Goal: Task Accomplishment & Management: Use online tool/utility

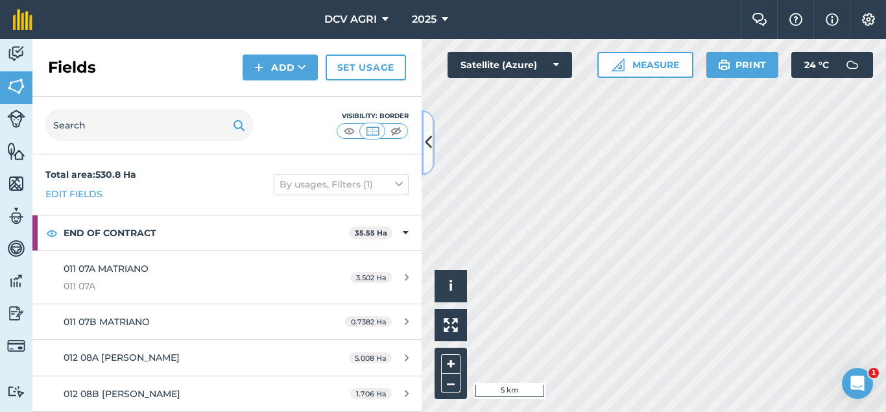
click at [432, 122] on button at bounding box center [427, 142] width 13 height 65
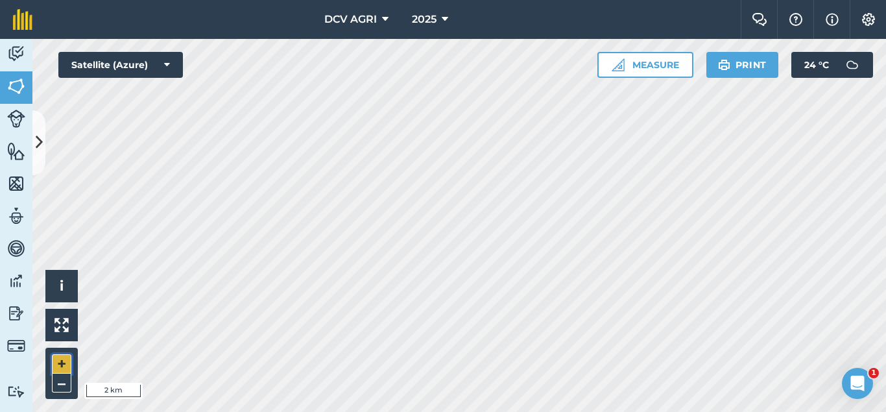
click at [62, 360] on button "+" at bounding box center [61, 363] width 19 height 19
click at [63, 360] on button "+" at bounding box center [61, 363] width 19 height 19
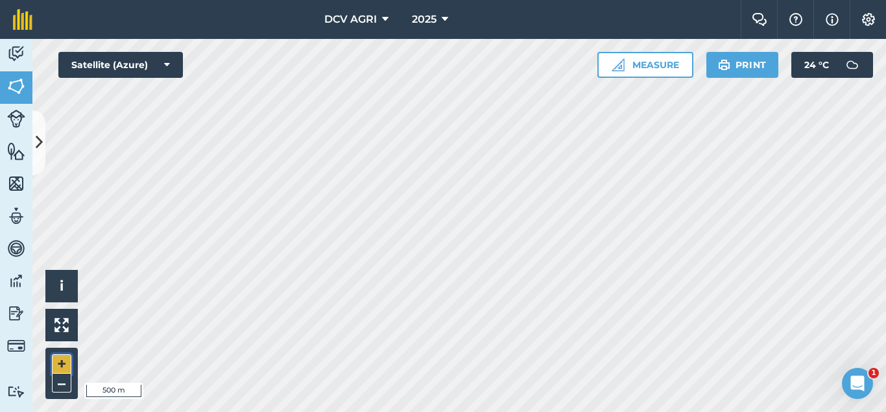
click at [63, 360] on button "+" at bounding box center [61, 363] width 19 height 19
click at [65, 368] on button "+" at bounding box center [61, 363] width 19 height 19
click at [62, 382] on button "–" at bounding box center [61, 382] width 19 height 19
click at [56, 363] on button "+" at bounding box center [61, 363] width 19 height 19
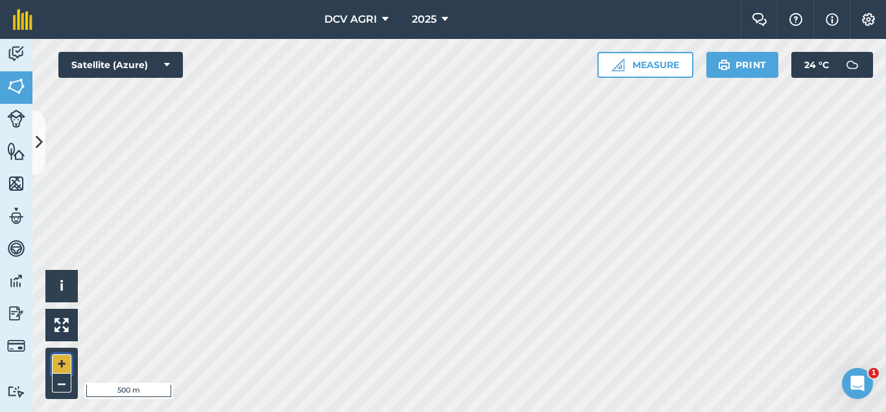
click at [56, 363] on button "+" at bounding box center [61, 363] width 19 height 19
click at [60, 381] on button "–" at bounding box center [61, 382] width 19 height 19
click at [65, 357] on button "+" at bounding box center [61, 363] width 19 height 19
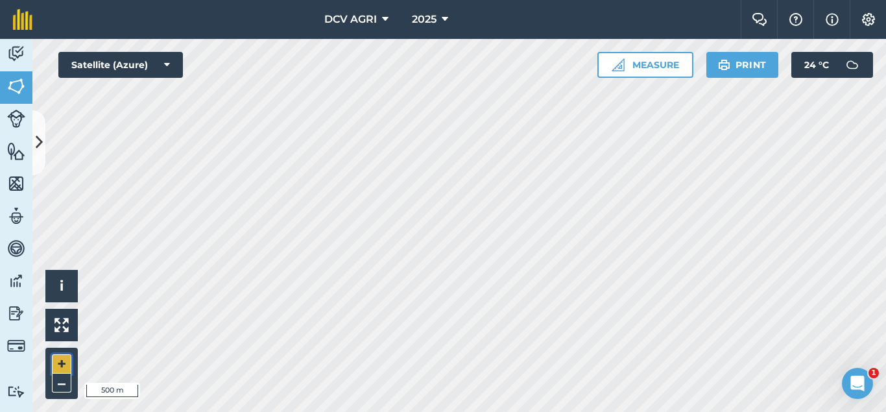
click at [65, 357] on button "+" at bounding box center [61, 363] width 19 height 19
click at [58, 356] on button "+" at bounding box center [61, 363] width 19 height 19
click at [56, 382] on button "–" at bounding box center [61, 382] width 19 height 19
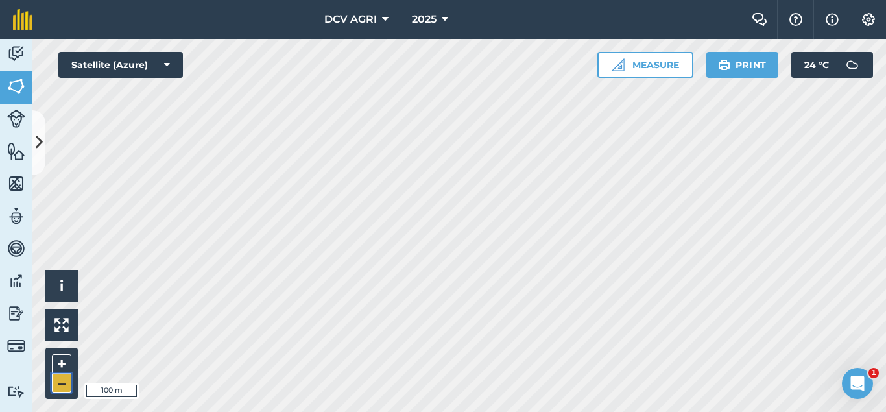
click at [56, 382] on button "–" at bounding box center [61, 382] width 19 height 19
click at [58, 368] on button "+" at bounding box center [61, 363] width 19 height 19
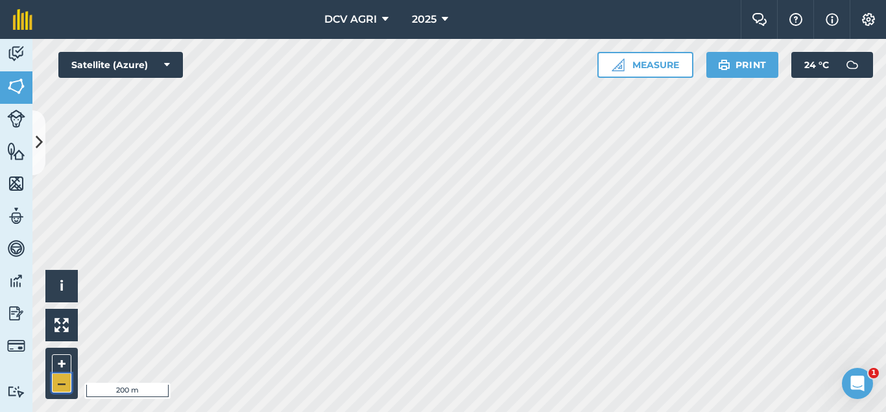
click at [58, 386] on button "–" at bounding box center [61, 382] width 19 height 19
click at [59, 366] on button "+" at bounding box center [61, 363] width 19 height 19
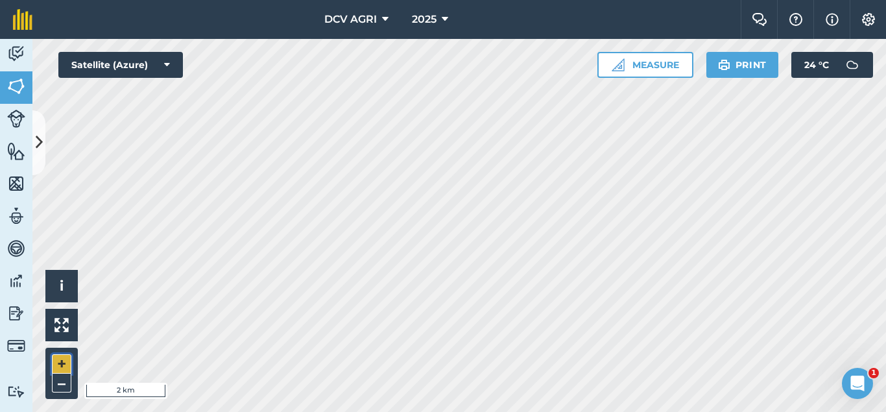
click at [59, 366] on button "+" at bounding box center [61, 363] width 19 height 19
click at [54, 362] on button "+" at bounding box center [61, 363] width 19 height 19
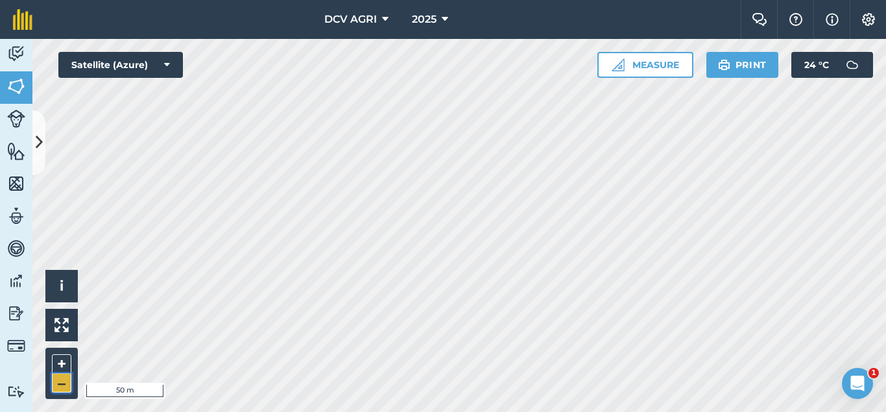
click at [62, 379] on button "–" at bounding box center [61, 382] width 19 height 19
click at [56, 373] on button "–" at bounding box center [61, 382] width 19 height 19
click at [62, 361] on button "+" at bounding box center [61, 363] width 19 height 19
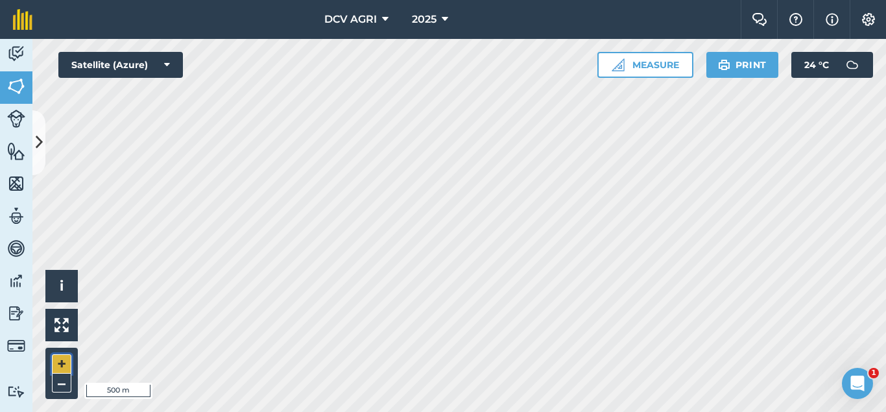
click at [62, 361] on button "+" at bounding box center [61, 363] width 19 height 19
click at [65, 384] on button "–" at bounding box center [61, 382] width 19 height 19
click at [62, 384] on button "–" at bounding box center [61, 382] width 19 height 19
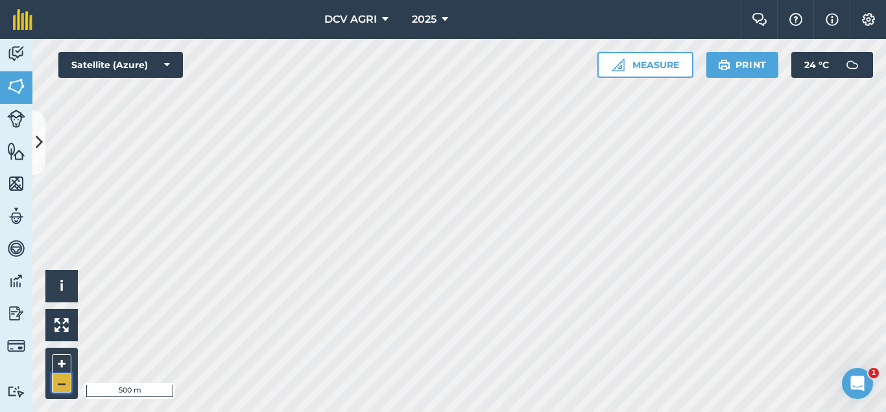
click at [62, 384] on button "–" at bounding box center [61, 382] width 19 height 19
click at [58, 364] on button "+" at bounding box center [61, 363] width 19 height 19
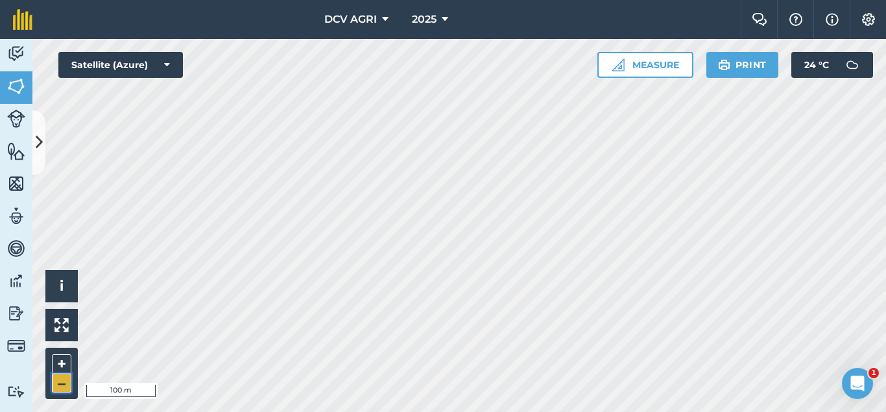
click at [65, 374] on button "–" at bounding box center [61, 382] width 19 height 19
click at [58, 364] on button "+" at bounding box center [61, 363] width 19 height 19
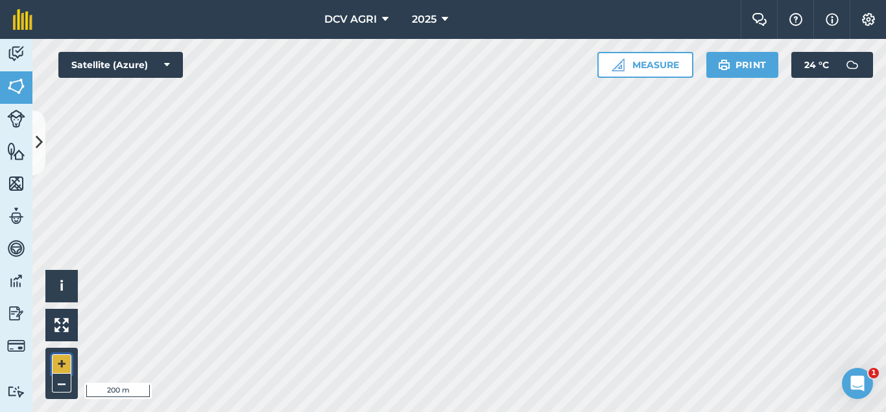
click at [54, 364] on button "+" at bounding box center [61, 363] width 19 height 19
click at [58, 381] on button "–" at bounding box center [61, 382] width 19 height 19
